Goal: Information Seeking & Learning: Learn about a topic

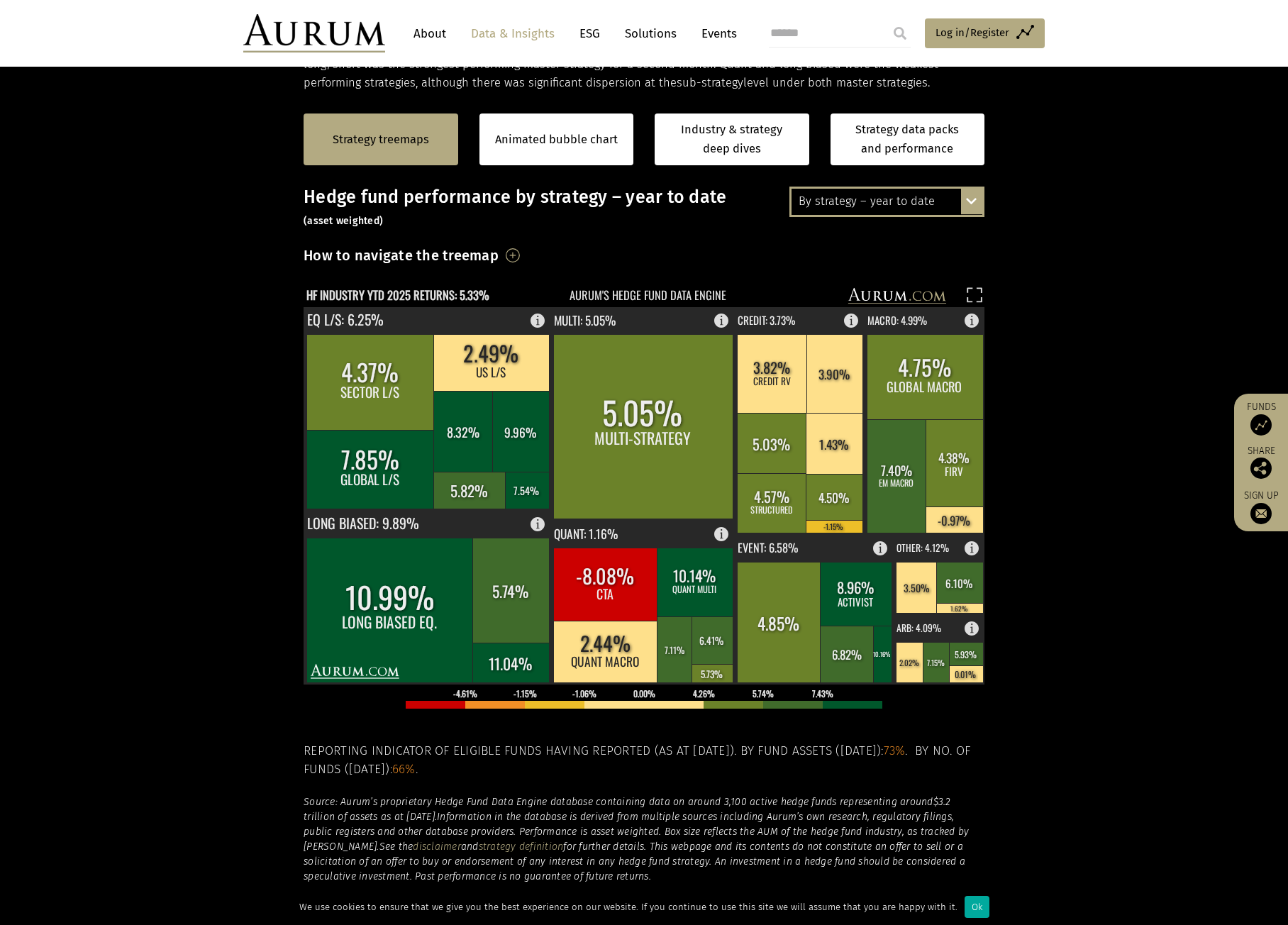
scroll to position [284, 0]
click at [974, 188] on div "By strategy – year to date By strategy – July 2025 By strategy – year to date 2…" at bounding box center [887, 201] width 195 height 30
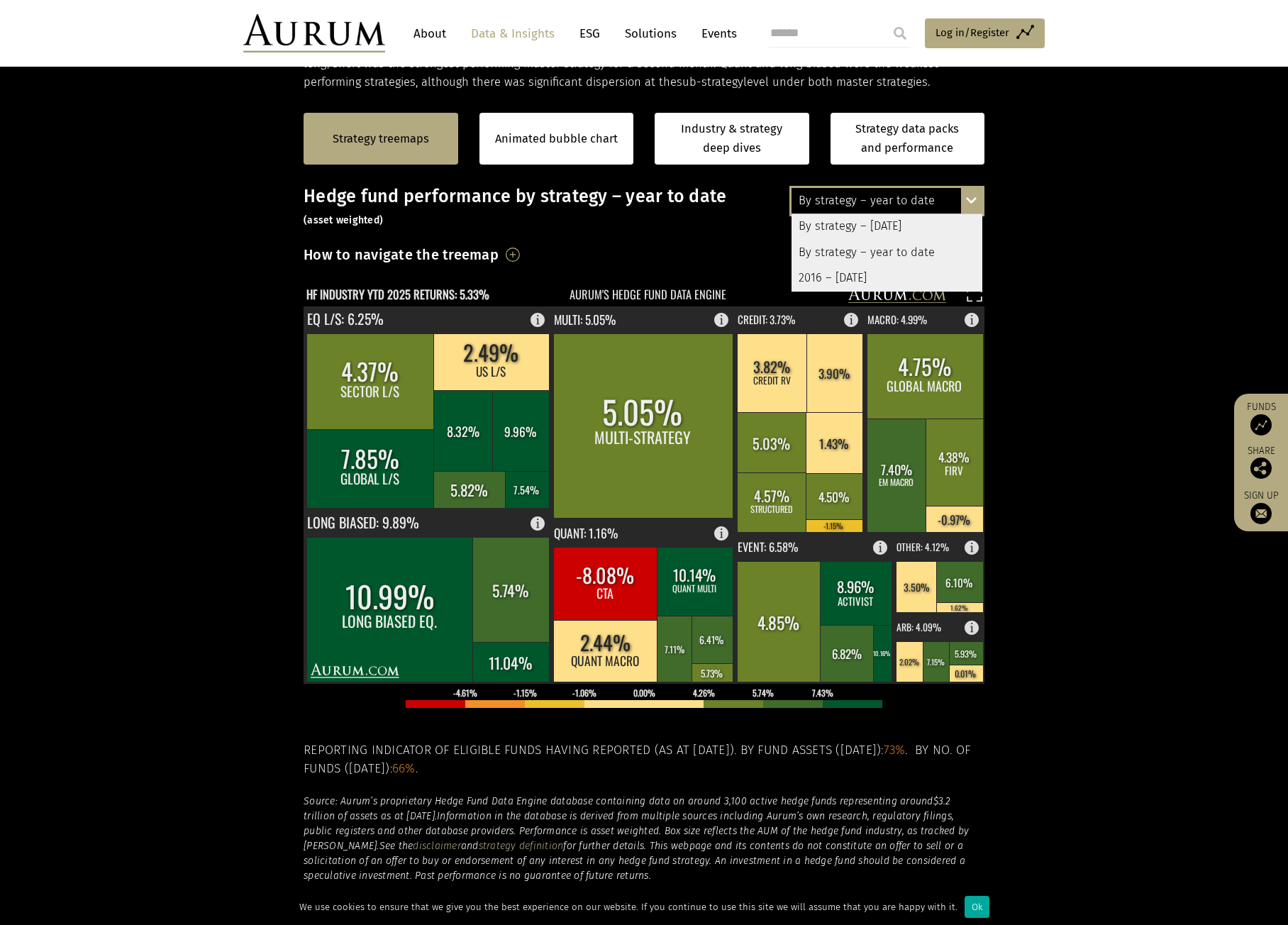
click at [1067, 287] on section "Strategy treemaps Animated bubble chart Industry & strategy deep dives Strategy…" at bounding box center [644, 535] width 1288 height 887
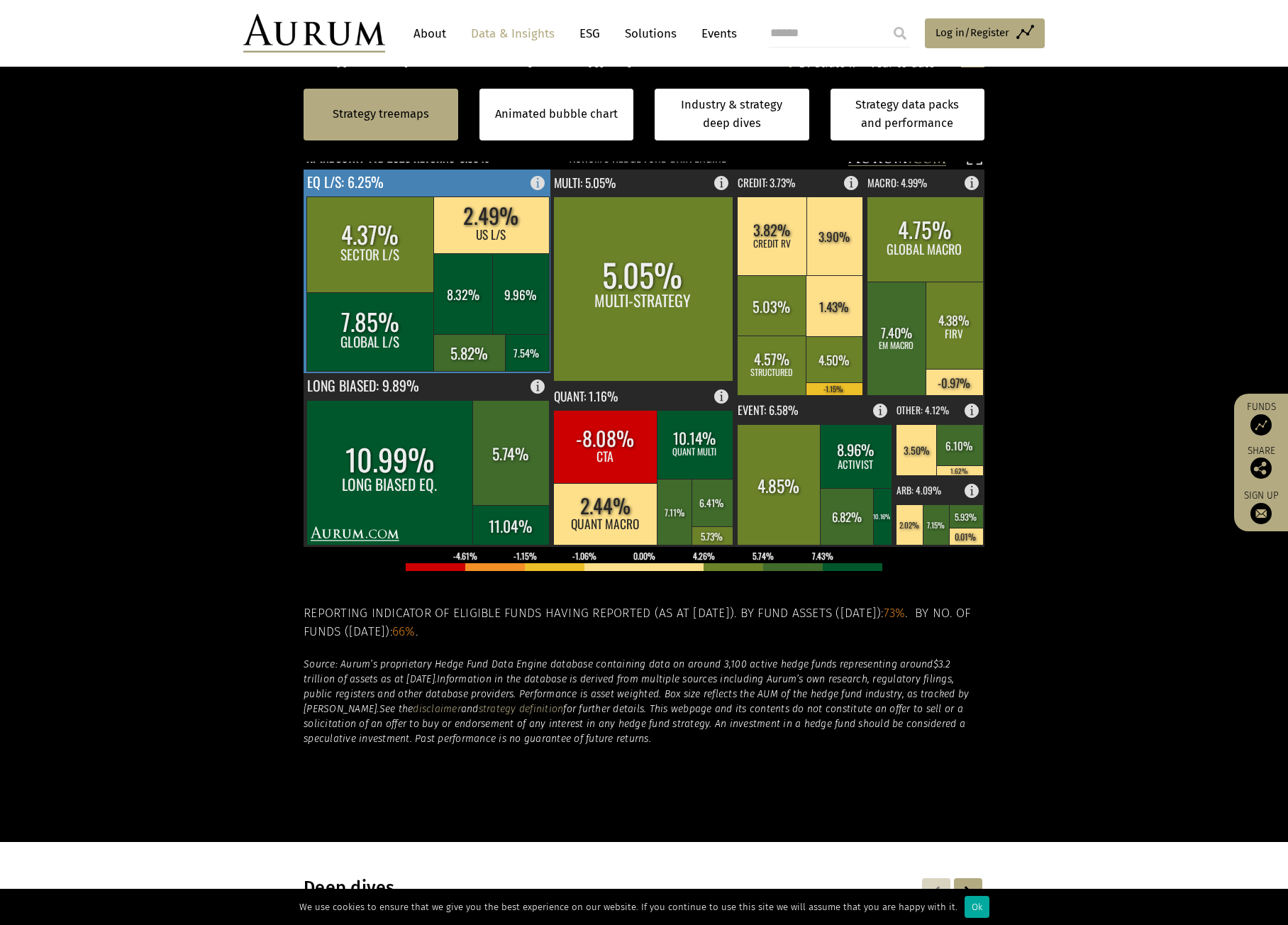
scroll to position [425, 0]
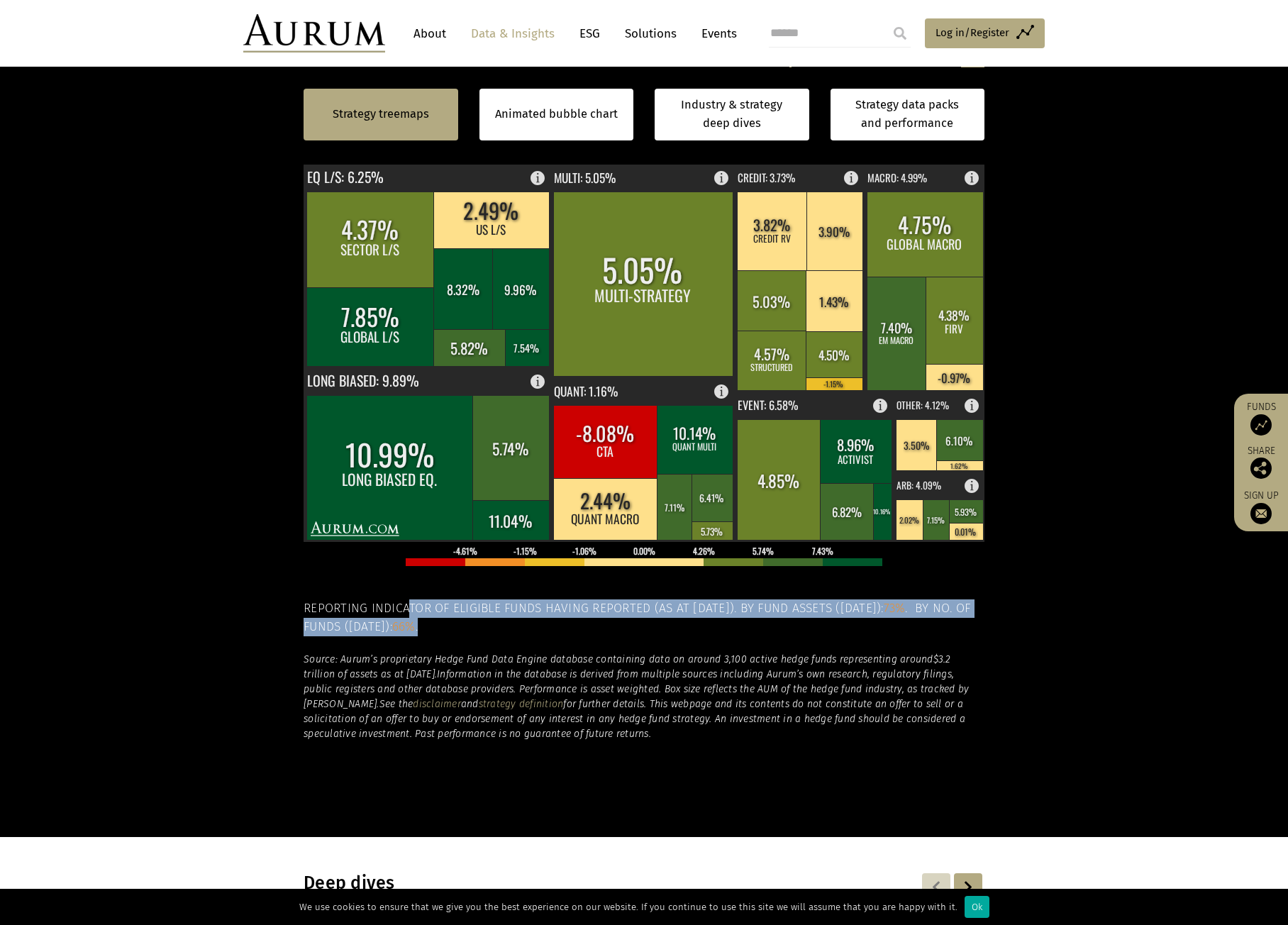
drag, startPoint x: 408, startPoint y: 601, endPoint x: 781, endPoint y: 623, distance: 373.6
click at [764, 626] on h5 "Reporting indicator of eligible funds having reported (as at 20-Aug-2025). By f…" at bounding box center [644, 618] width 681 height 38
click at [781, 623] on h5 "Reporting indicator of eligible funds having reported (as at 20-Aug-2025). By f…" at bounding box center [644, 618] width 681 height 38
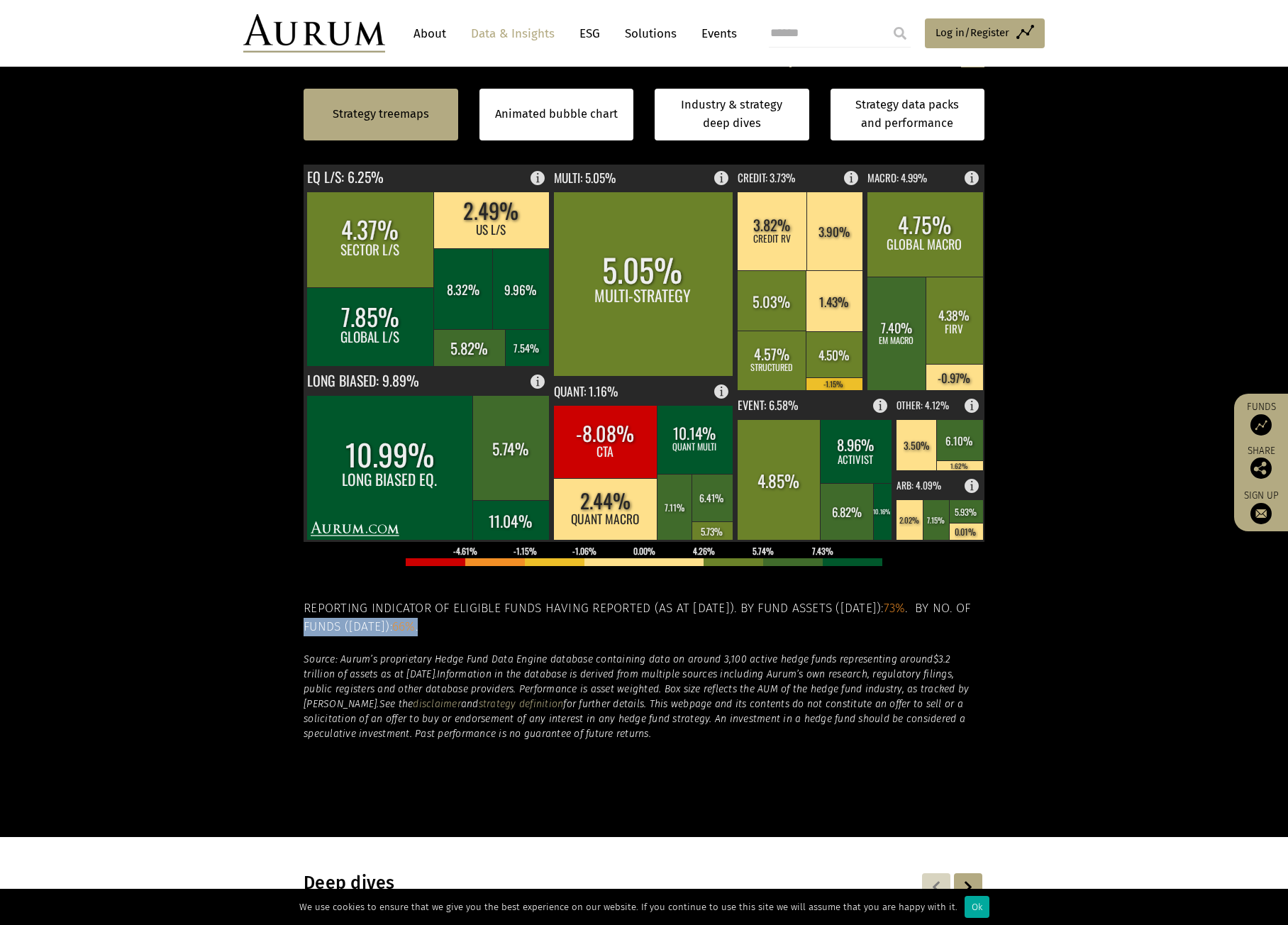
drag, startPoint x: 323, startPoint y: 621, endPoint x: 509, endPoint y: 619, distance: 186.0
click at [509, 619] on h5 "Reporting indicator of eligible funds having reported (as at 20-Aug-2025). By f…" at bounding box center [644, 618] width 681 height 38
click at [560, 637] on div "Hedge fund performance by strategy – year to date (asset weighted) How to navig…" at bounding box center [644, 392] width 681 height 695
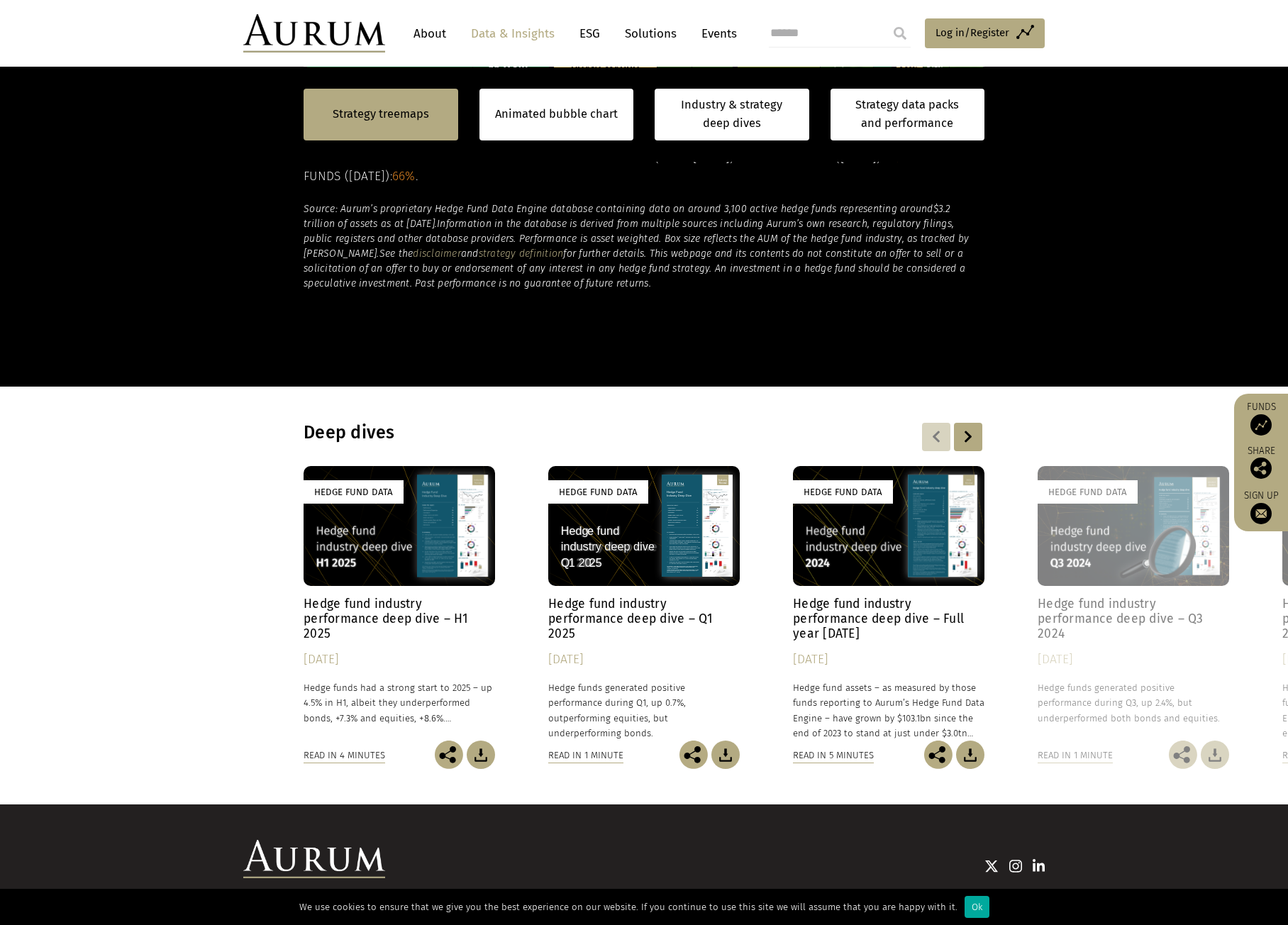
scroll to position [943, 0]
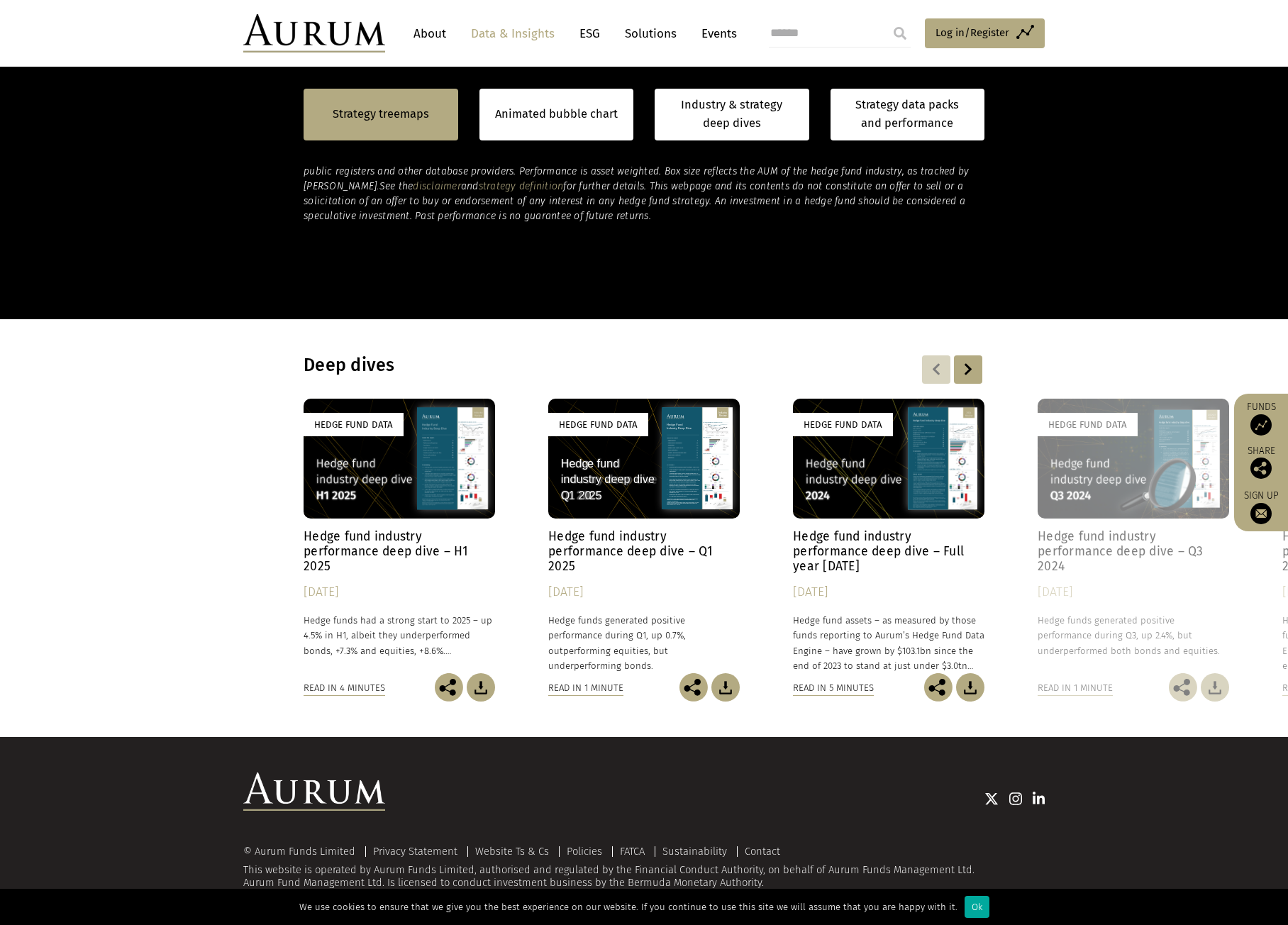
click at [1118, 506] on div "Hedge Fund Data" at bounding box center [1133, 458] width 191 height 120
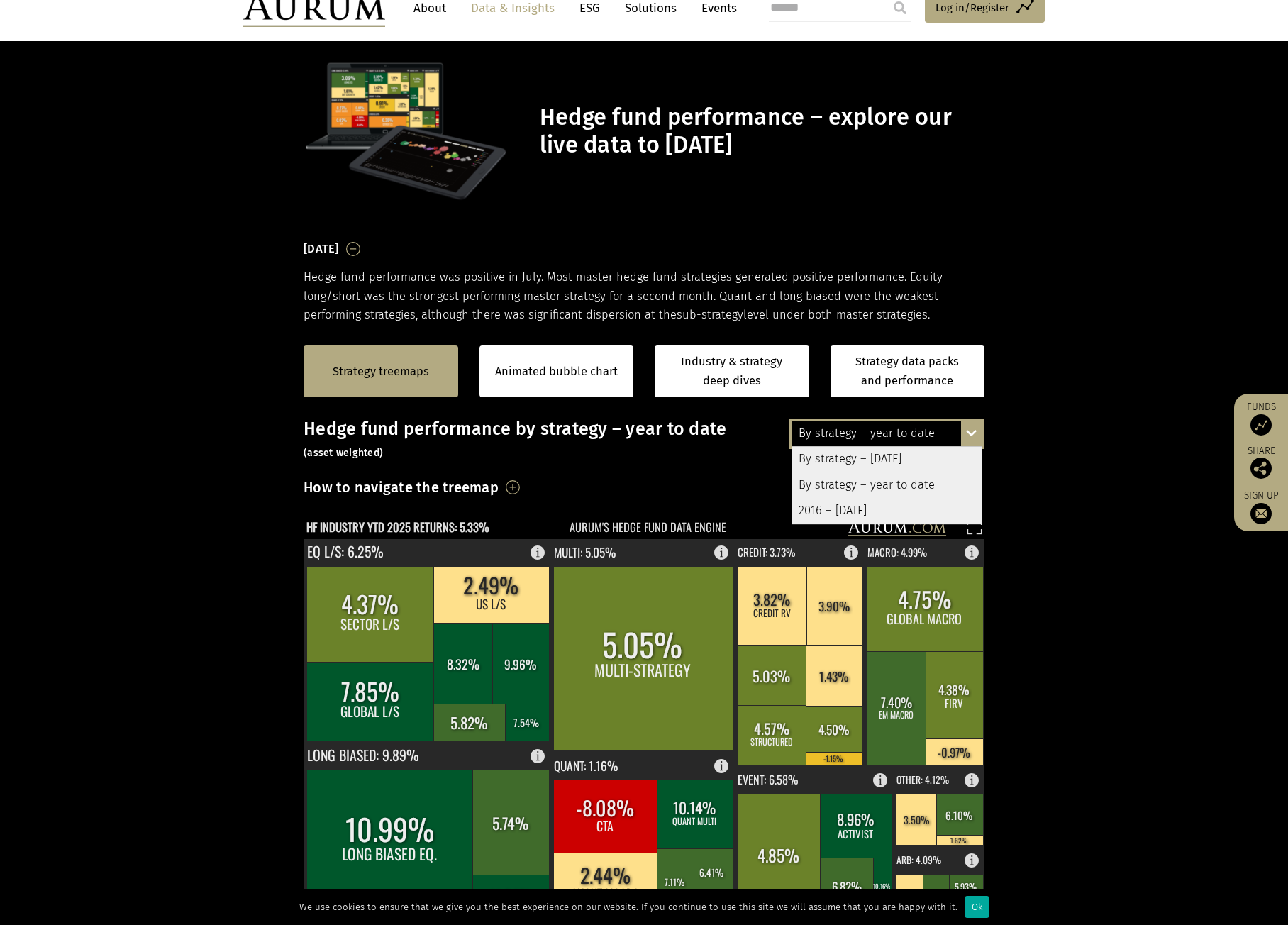
scroll to position [0, 0]
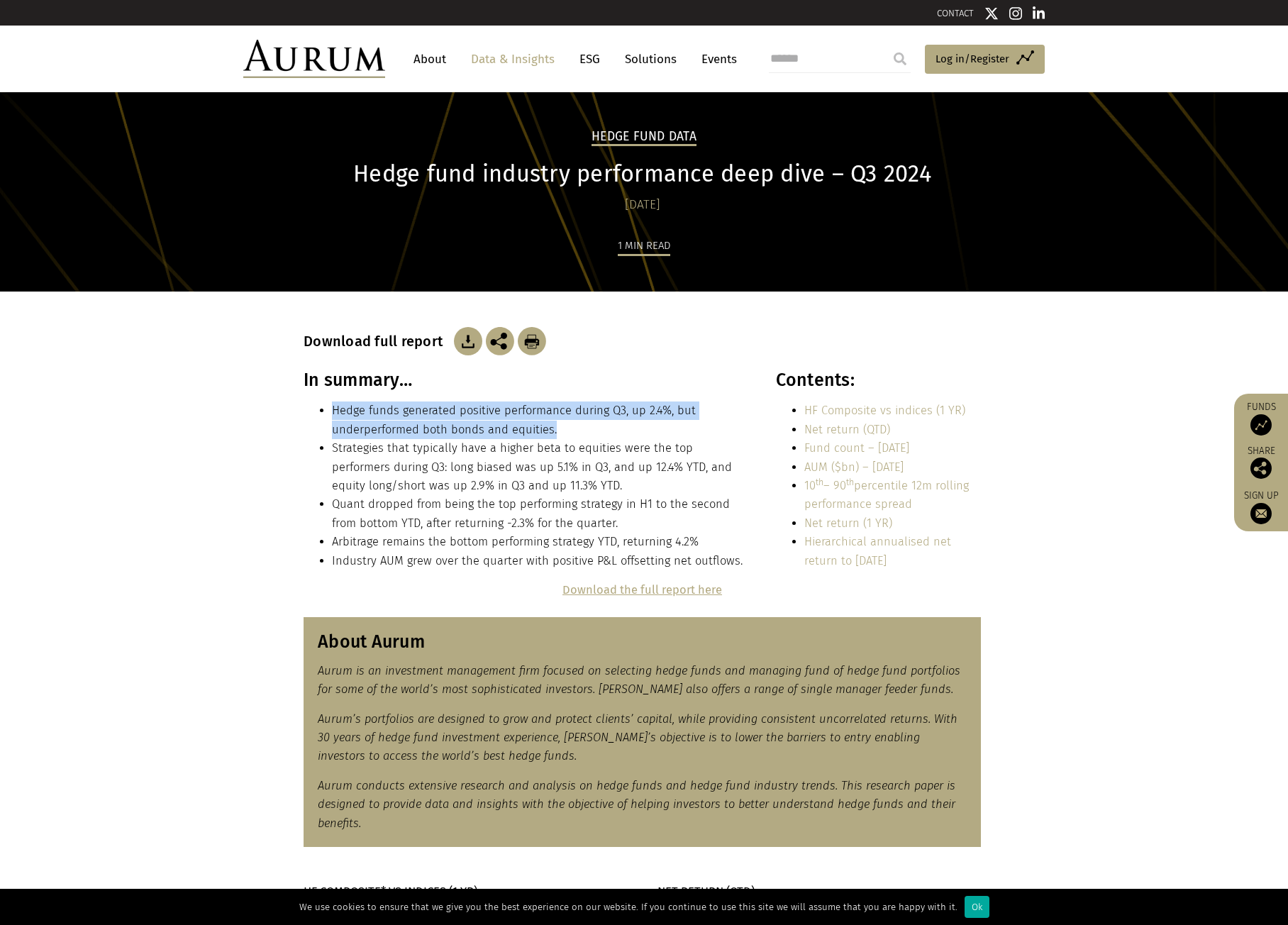
drag, startPoint x: 329, startPoint y: 411, endPoint x: 633, endPoint y: 433, distance: 304.8
click at [633, 433] on ul "Hedge funds generated positive performance during Q3, up 2.4%, but underperform…" at bounding box center [524, 485] width 441 height 169
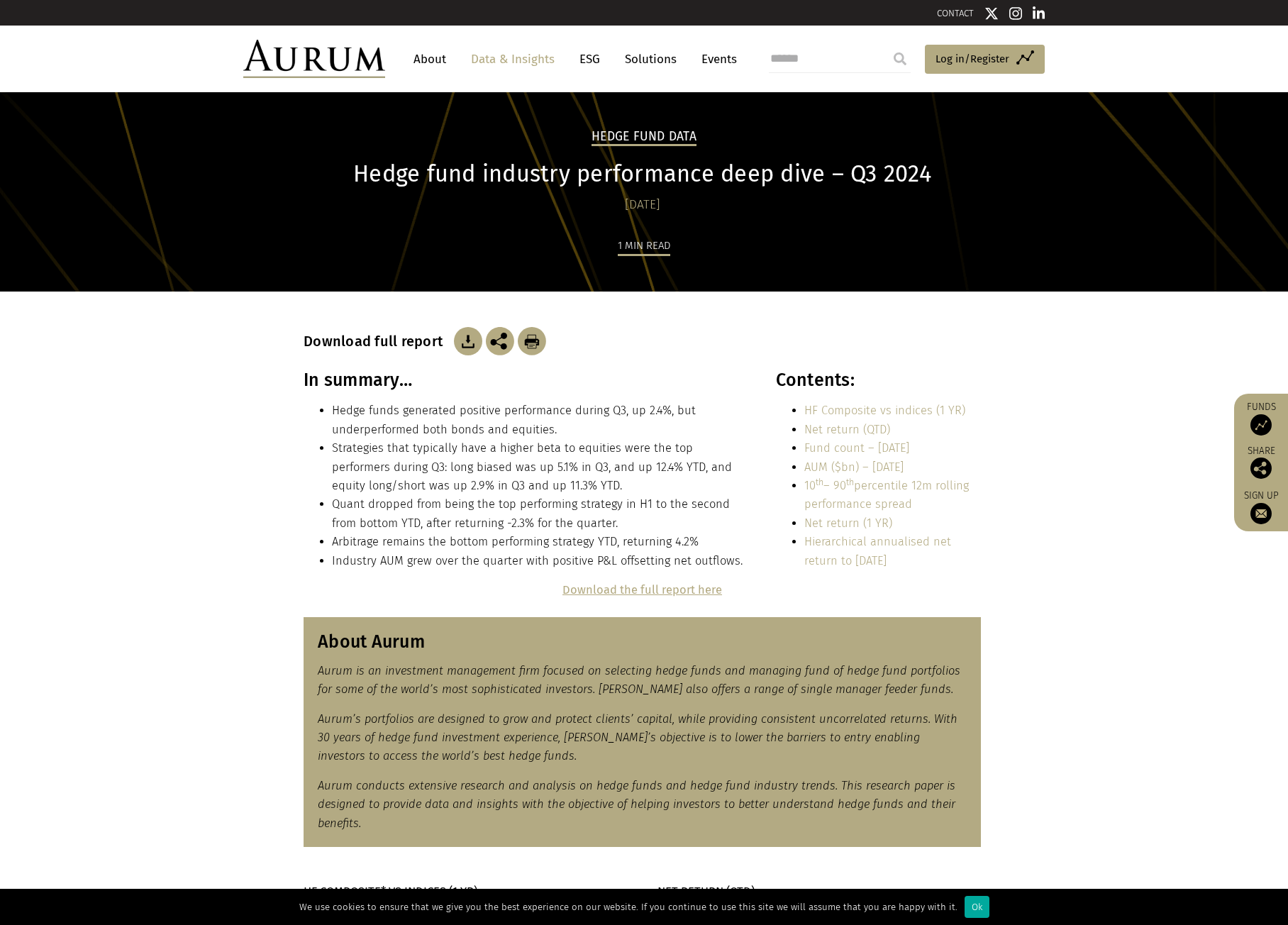
click at [540, 446] on li "Strategies that typically have a higher beta to equities were the top performer…" at bounding box center [538, 467] width 413 height 56
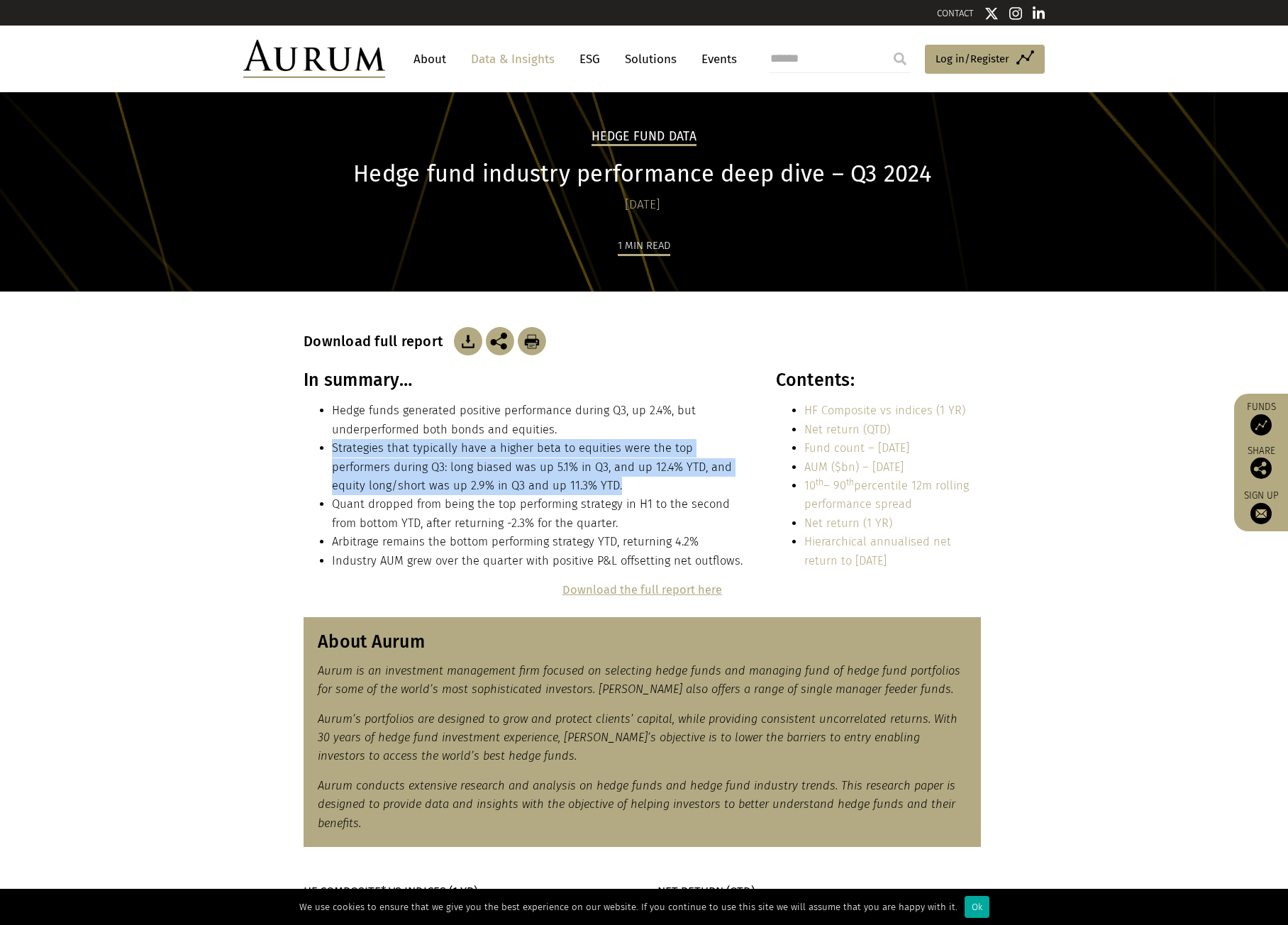
drag, startPoint x: 328, startPoint y: 452, endPoint x: 585, endPoint y: 491, distance: 259.9
click at [585, 491] on ul "Hedge funds generated positive performance during Q3, up 2.4%, but underperform…" at bounding box center [524, 485] width 441 height 169
click at [581, 482] on li "Strategies that typically have a higher beta to equities were the top performer…" at bounding box center [538, 467] width 413 height 56
drag, startPoint x: 368, startPoint y: 455, endPoint x: 699, endPoint y: 461, distance: 331.1
click at [699, 461] on li "Strategies that typically have a higher beta to equities were the top performer…" at bounding box center [538, 467] width 413 height 56
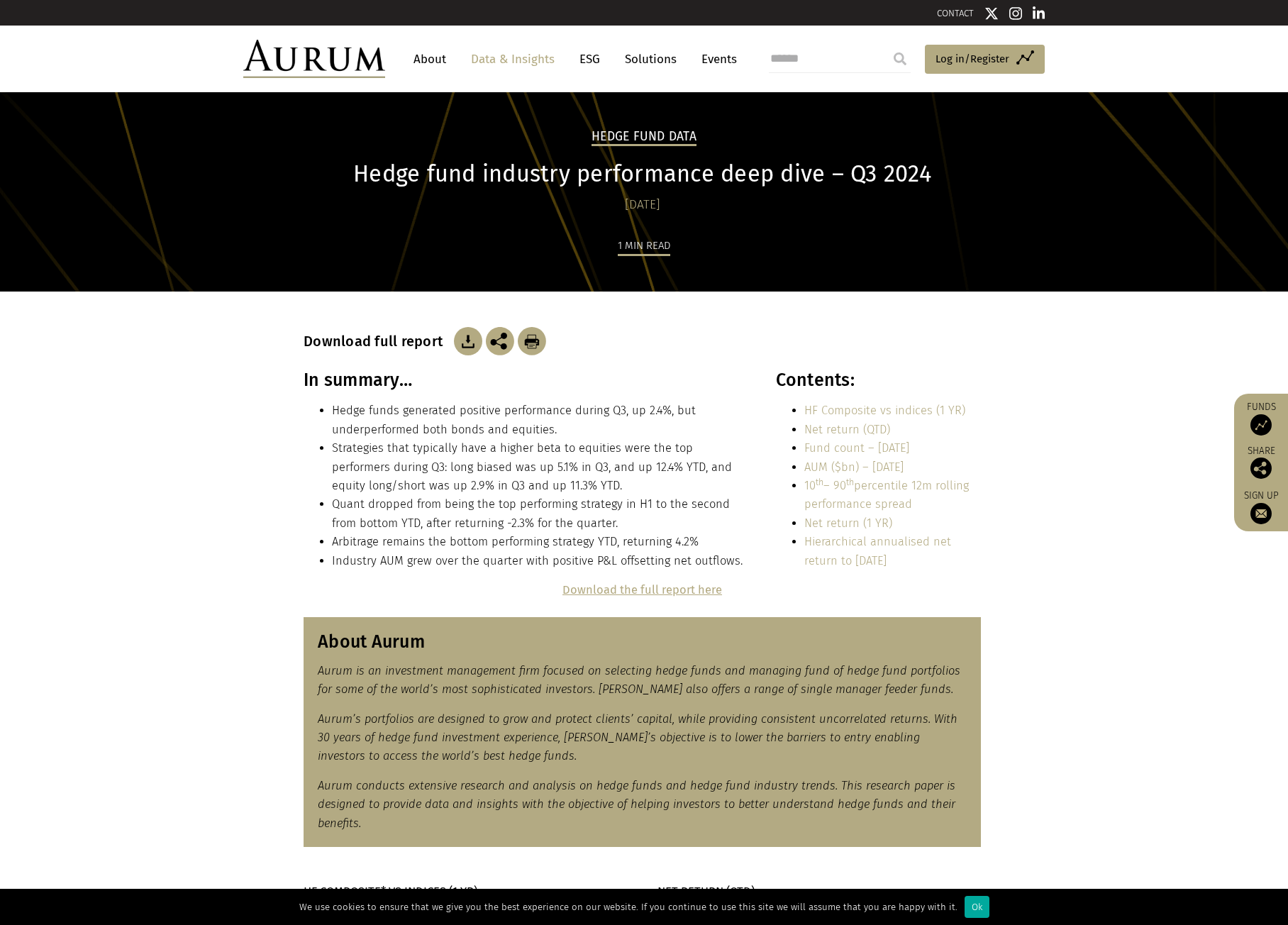
click at [653, 482] on li "Strategies that typically have a higher beta to equities were the top performer…" at bounding box center [538, 467] width 413 height 56
drag, startPoint x: 400, startPoint y: 470, endPoint x: 593, endPoint y: 485, distance: 193.6
click at [593, 485] on li "Strategies that typically have a higher beta to equities were the top performer…" at bounding box center [538, 467] width 413 height 56
drag, startPoint x: 371, startPoint y: 485, endPoint x: 587, endPoint y: 487, distance: 216.0
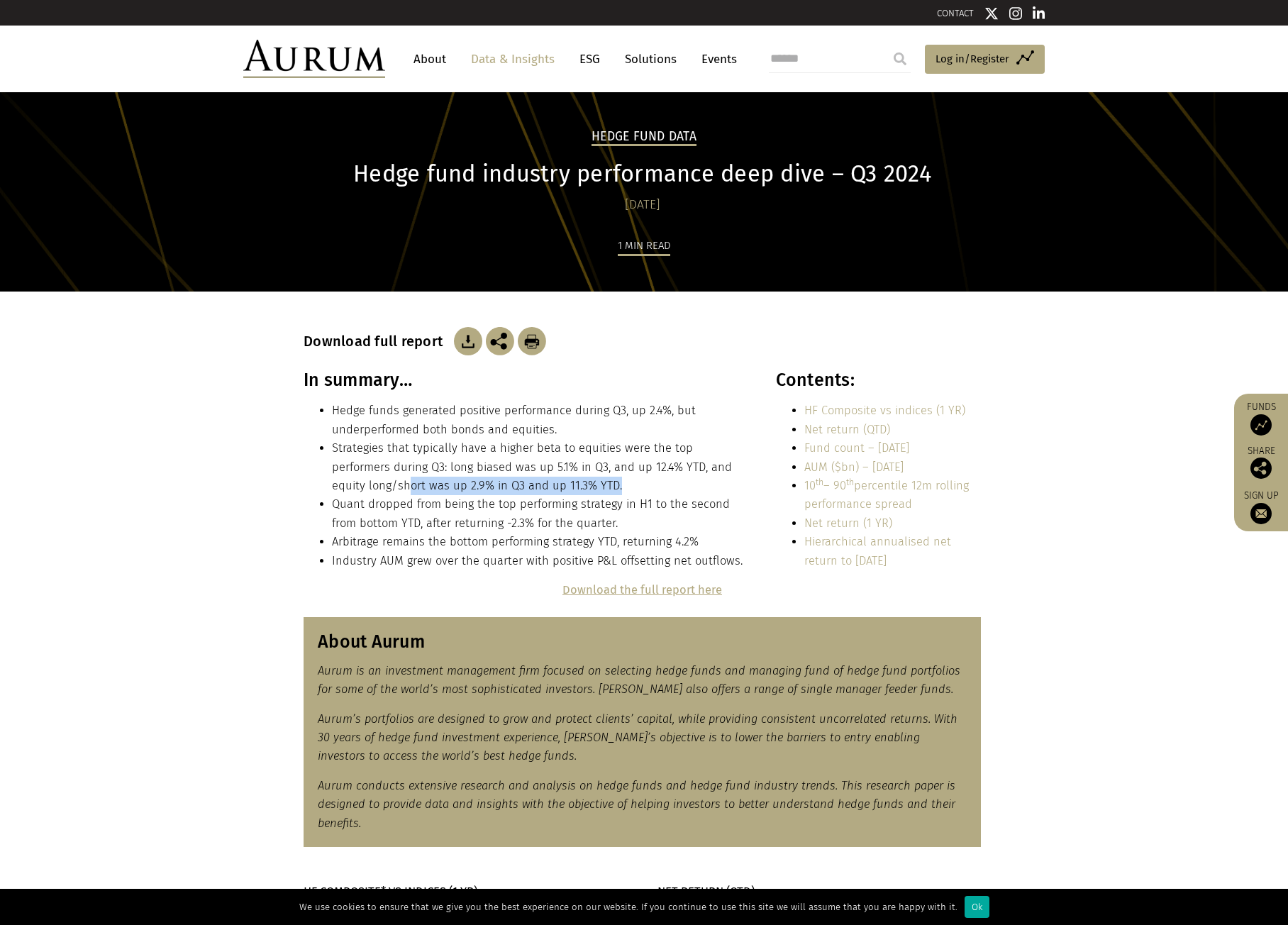
click at [587, 487] on li "Strategies that typically have a higher beta to equities were the top performer…" at bounding box center [538, 467] width 413 height 56
drag, startPoint x: 395, startPoint y: 497, endPoint x: 546, endPoint y: 500, distance: 151.0
click at [546, 500] on ul "Hedge funds generated positive performance during Q3, up 2.4%, but underperform…" at bounding box center [524, 485] width 441 height 169
click at [533, 517] on li "Quant dropped from being the top performing strategy in H1 to the second from b…" at bounding box center [538, 514] width 413 height 38
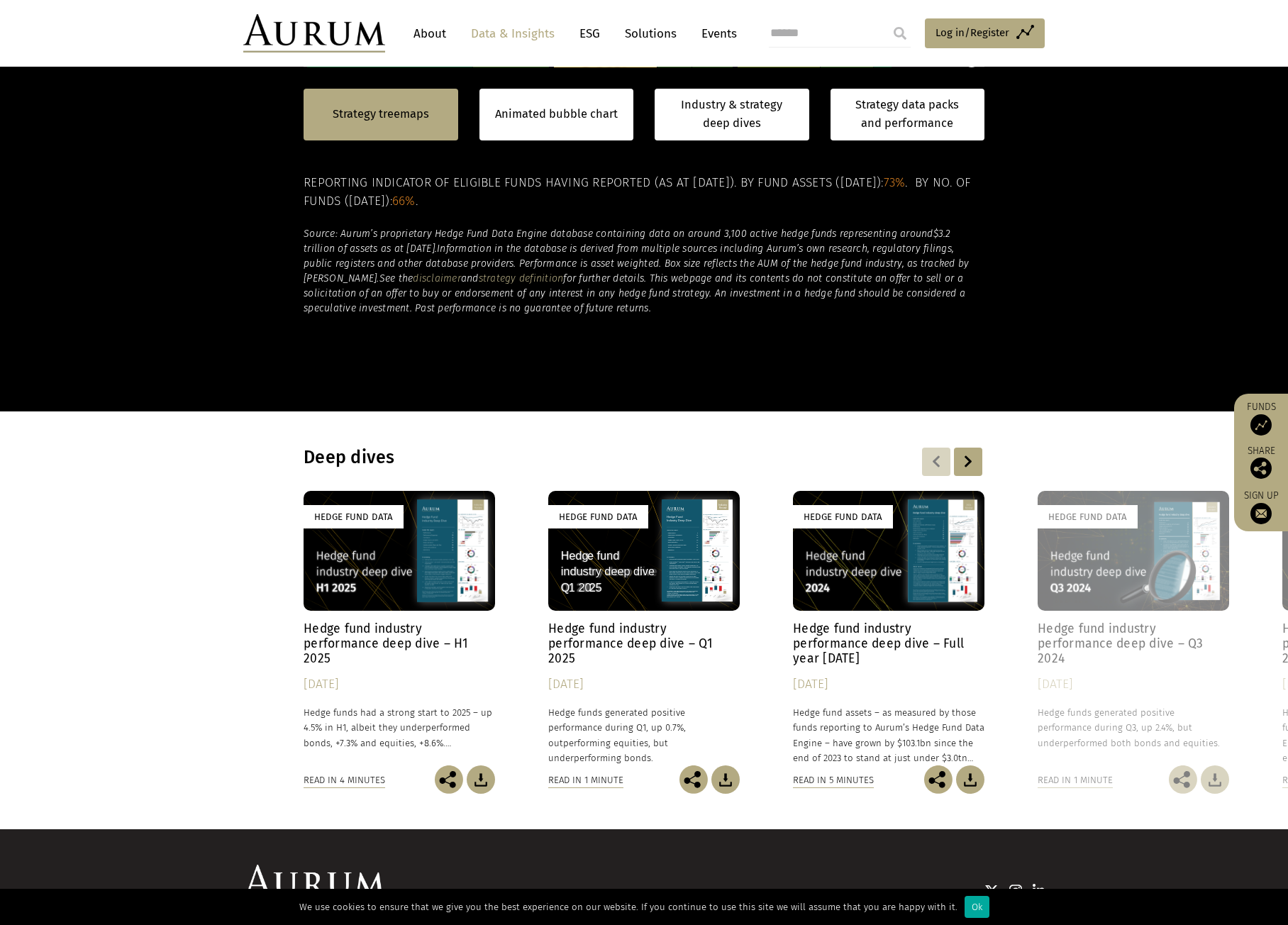
scroll to position [943, 0]
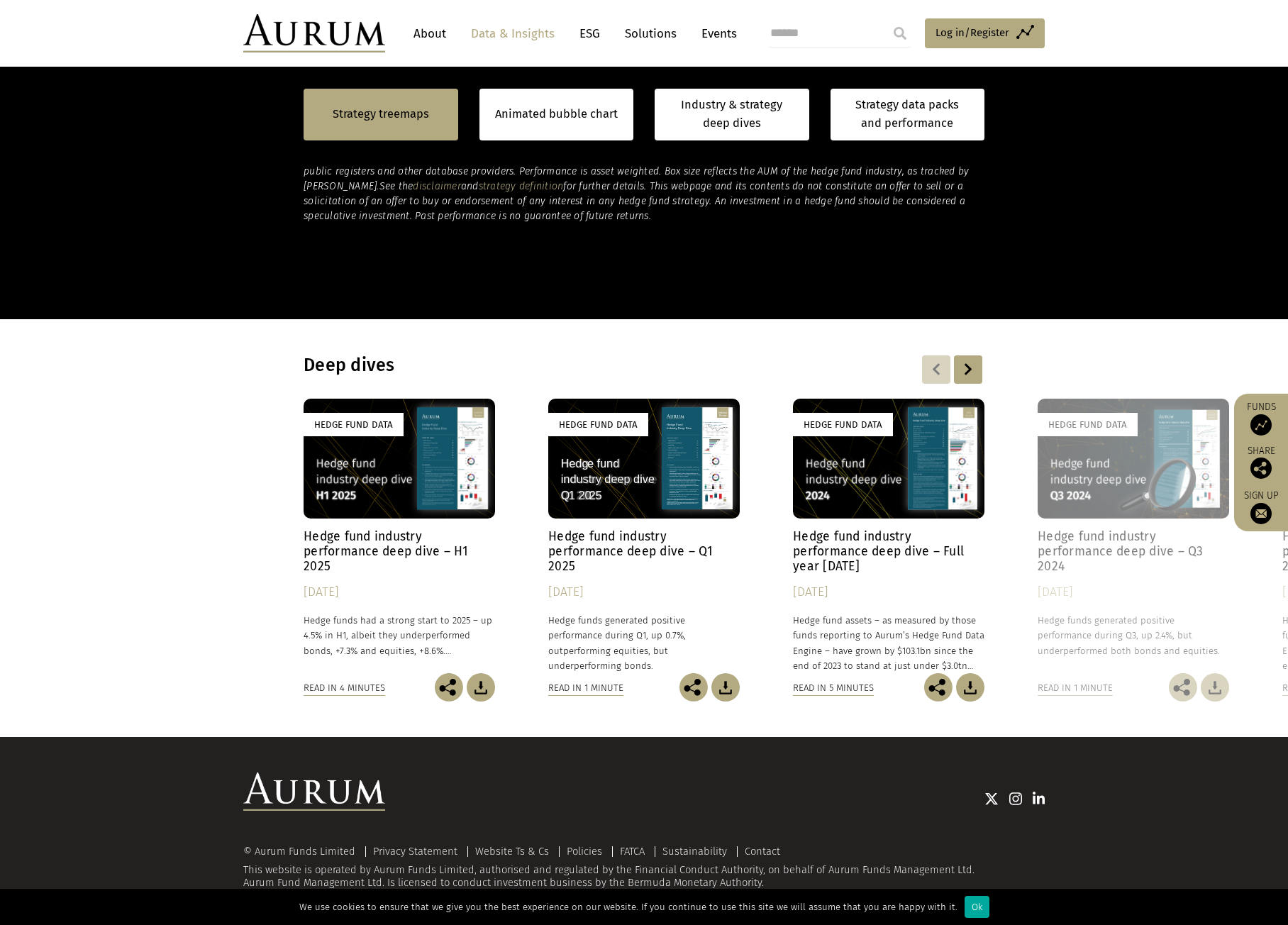
click at [389, 590] on div "[DATE]" at bounding box center [399, 592] width 191 height 20
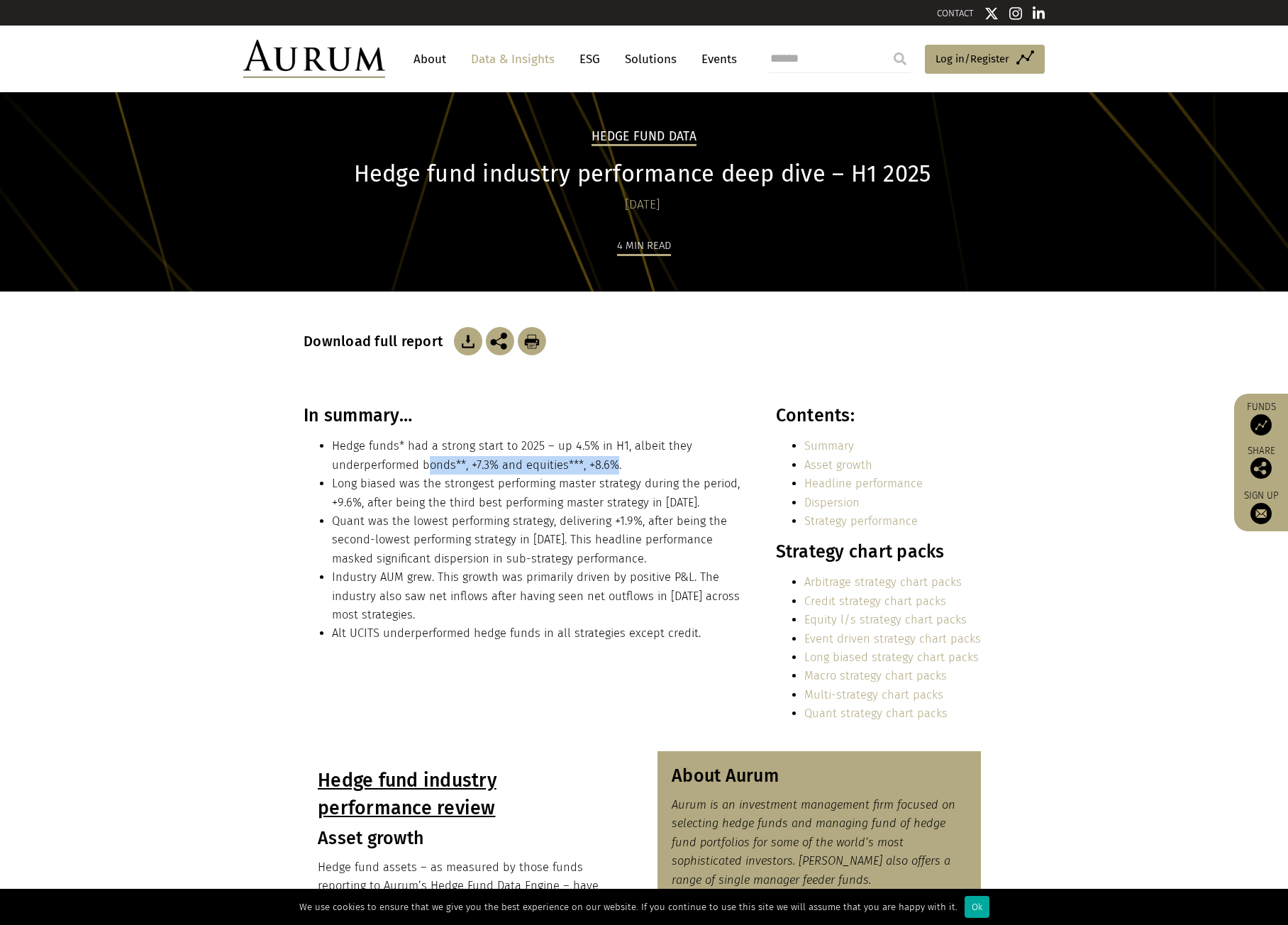
drag, startPoint x: 430, startPoint y: 473, endPoint x: 614, endPoint y: 473, distance: 184.0
click at [614, 473] on li "Hedge funds* had a strong start to 2025 – up 4.5% in H1, albeit they underperfo…" at bounding box center [538, 455] width 413 height 38
click at [519, 579] on li "Industry AUM grew. This growth was primarily driven by positive P&L. The indust…" at bounding box center [538, 596] width 413 height 56
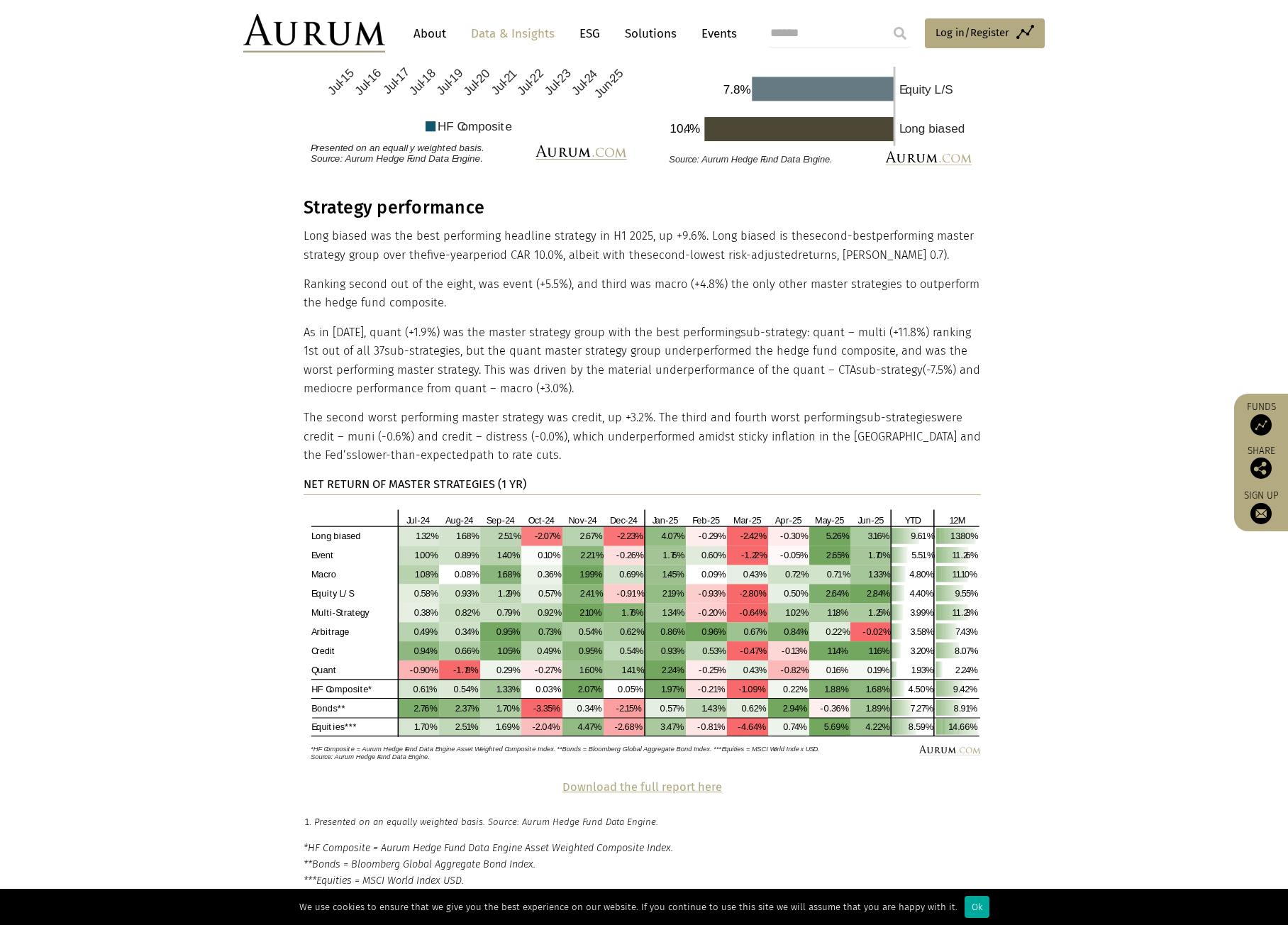
scroll to position [2624, 0]
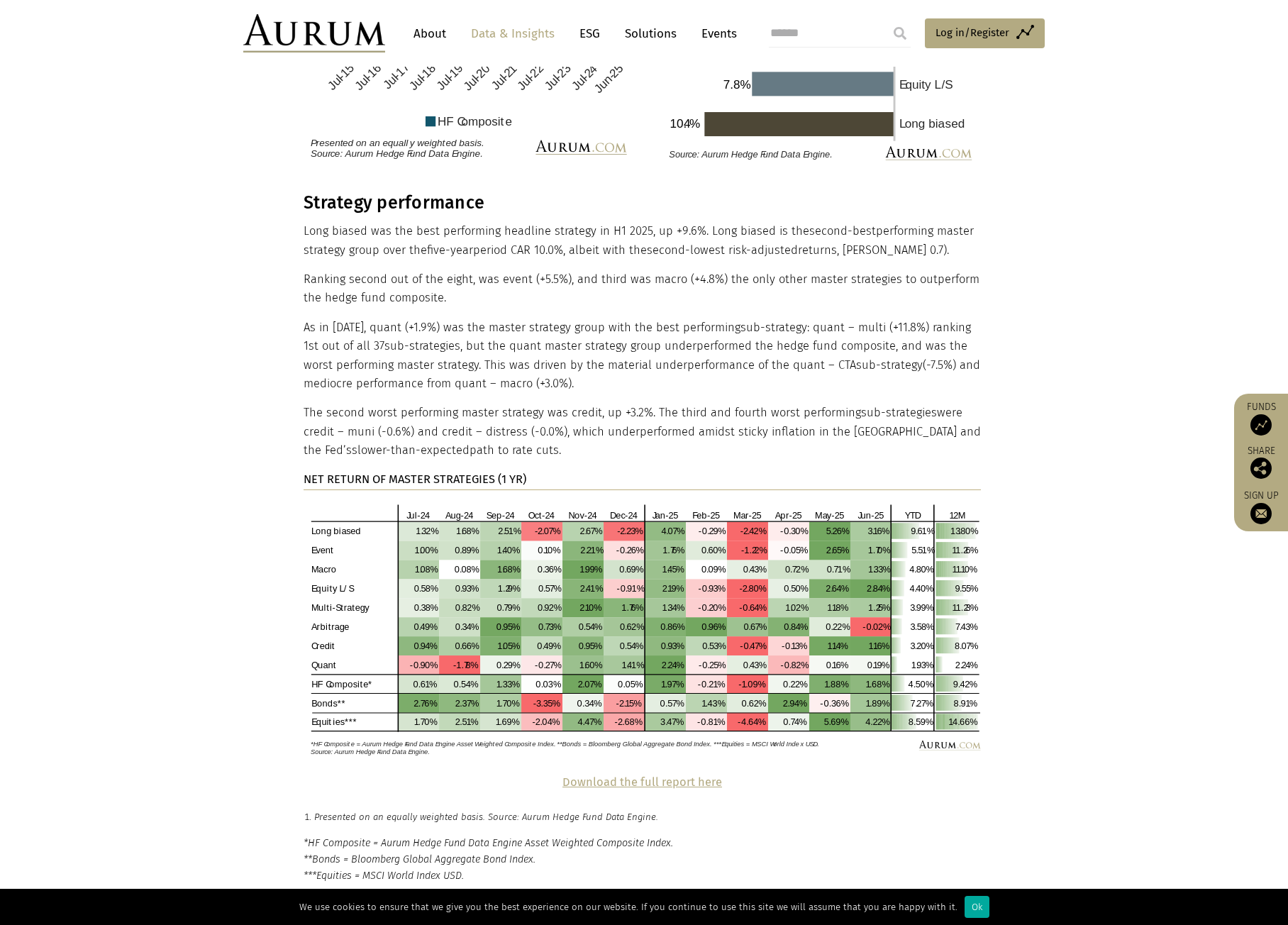
click at [650, 775] on strong "Download the full report here" at bounding box center [642, 782] width 160 height 14
